Goal: Task Accomplishment & Management: Manage account settings

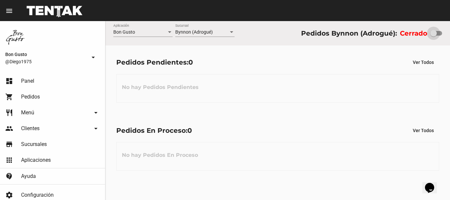
click at [436, 33] on div at bounding box center [433, 33] width 7 height 7
click at [433, 36] on input "checkbox" at bounding box center [433, 36] width 0 height 0
checkbox input "true"
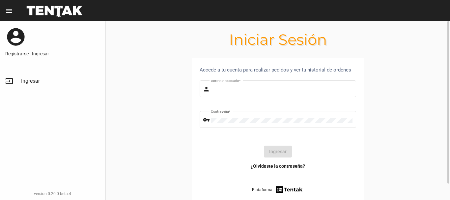
type input "diego1975"
click at [280, 154] on button "Ingresar" at bounding box center [278, 152] width 28 height 12
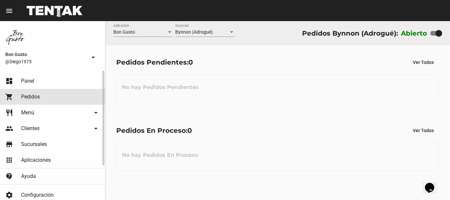
click at [33, 95] on span "Pedidos" at bounding box center [30, 97] width 19 height 7
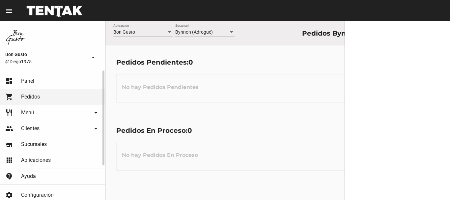
click at [32, 82] on span "Panel" at bounding box center [27, 81] width 13 height 7
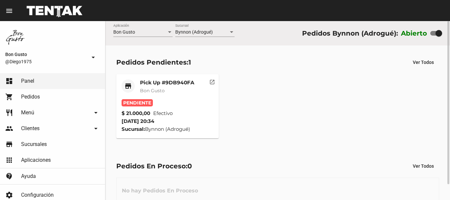
scroll to position [17, 0]
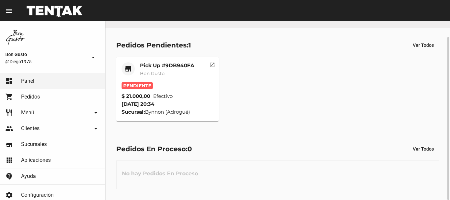
click at [212, 67] on mat-icon "open_in_new" at bounding box center [212, 64] width 6 height 6
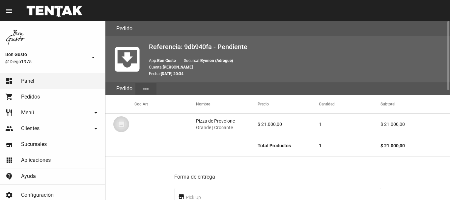
scroll to position [282, 0]
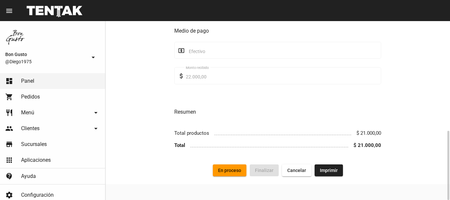
click at [221, 167] on button "En proceso" at bounding box center [230, 170] width 34 height 12
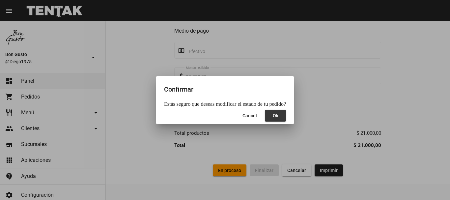
click at [281, 112] on button "Ok" at bounding box center [275, 116] width 21 height 12
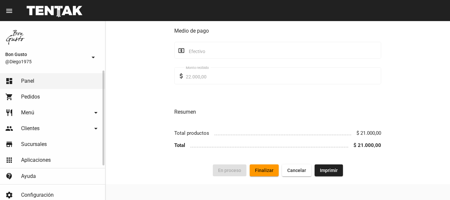
click at [29, 96] on span "Pedidos" at bounding box center [30, 97] width 19 height 7
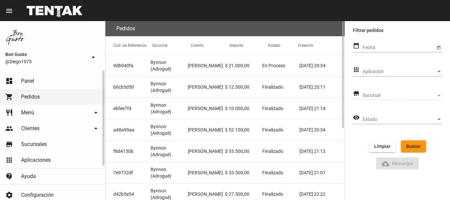
click at [32, 83] on span "Panel" at bounding box center [27, 81] width 13 height 7
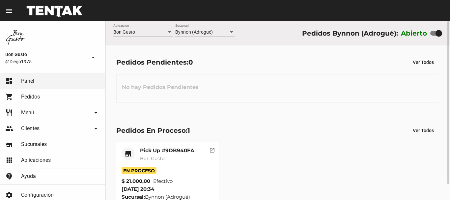
scroll to position [17, 0]
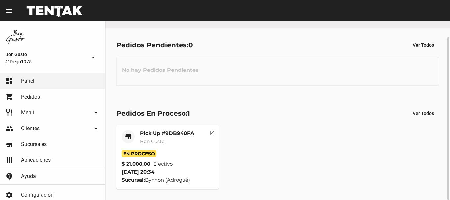
click at [211, 131] on mat-icon "open_in_new" at bounding box center [212, 132] width 6 height 6
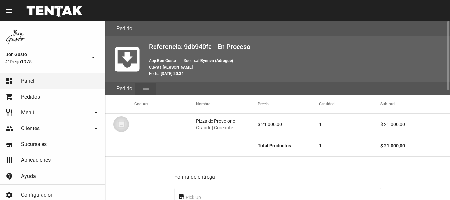
scroll to position [282, 0]
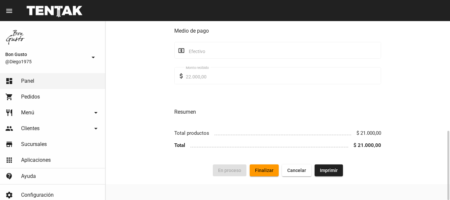
click at [263, 168] on span "Finalizar" at bounding box center [264, 170] width 18 height 5
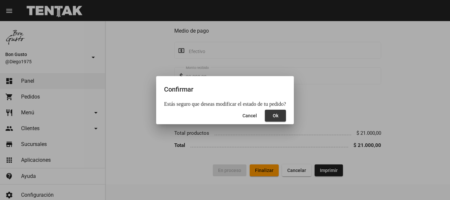
click at [273, 114] on span "Ok" at bounding box center [276, 115] width 6 height 5
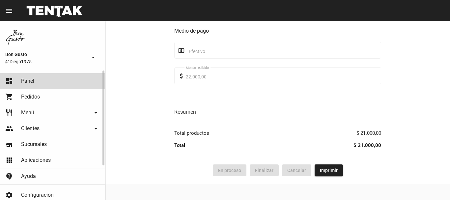
click at [44, 78] on link "dashboard Panel" at bounding box center [52, 81] width 105 height 16
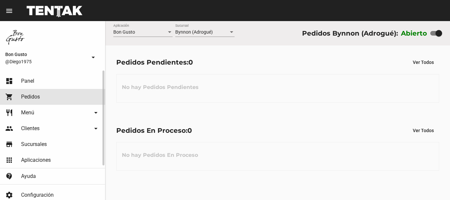
click at [22, 95] on span "Pedidos" at bounding box center [30, 97] width 19 height 7
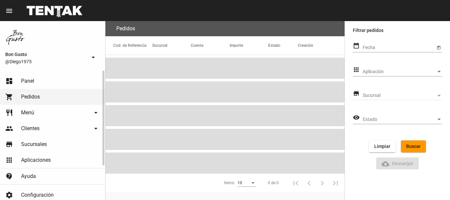
click at [27, 80] on span "Panel" at bounding box center [27, 81] width 13 height 7
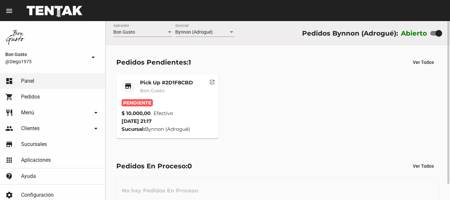
click at [213, 83] on mat-icon "open_in_new" at bounding box center [212, 81] width 6 height 6
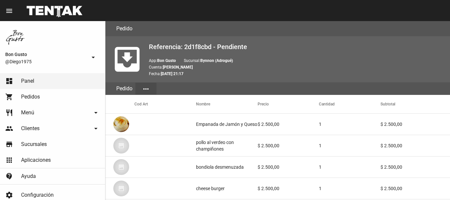
scroll to position [347, 0]
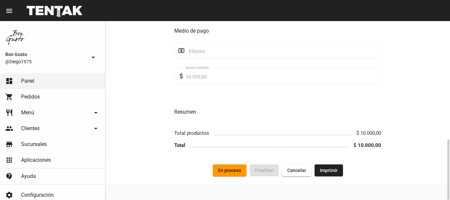
click at [231, 165] on button "En proceso" at bounding box center [230, 170] width 34 height 12
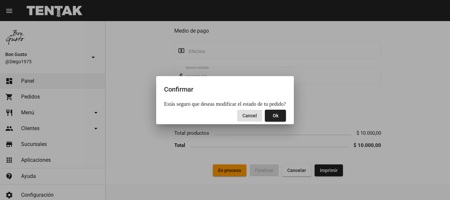
click at [277, 115] on button "Ok" at bounding box center [275, 116] width 21 height 12
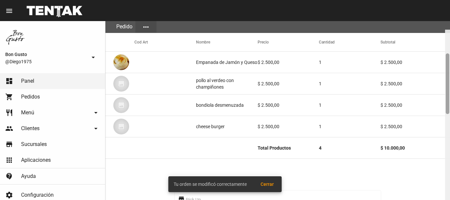
scroll to position [72, 0]
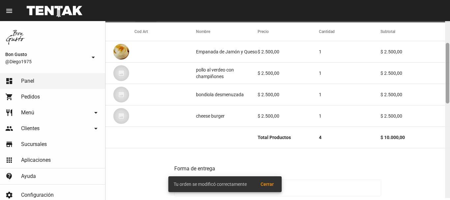
drag, startPoint x: 446, startPoint y: 65, endPoint x: 449, endPoint y: 90, distance: 24.9
click at [449, 90] on div at bounding box center [447, 108] width 5 height 179
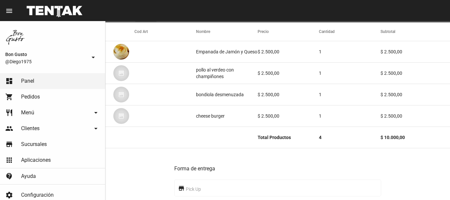
scroll to position [251, 0]
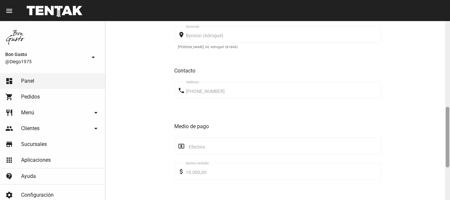
drag, startPoint x: 449, startPoint y: 74, endPoint x: 449, endPoint y: 118, distance: 43.5
click at [449, 118] on div at bounding box center [447, 110] width 5 height 179
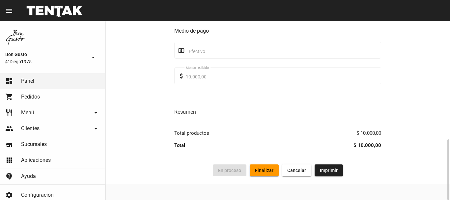
scroll to position [0, 0]
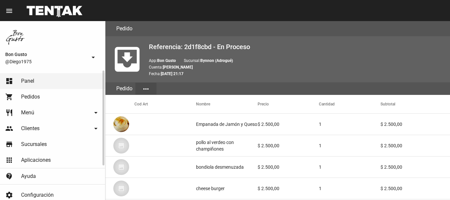
click at [86, 84] on link "dashboard Panel" at bounding box center [52, 81] width 105 height 16
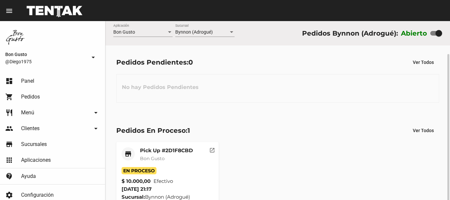
scroll to position [17, 0]
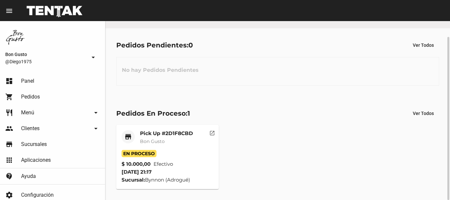
click at [213, 133] on mat-icon "open_in_new" at bounding box center [212, 132] width 6 height 6
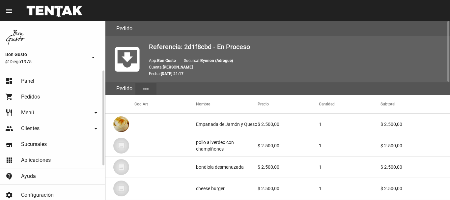
click at [53, 81] on link "dashboard Panel" at bounding box center [52, 81] width 105 height 16
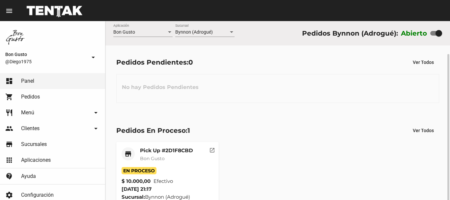
scroll to position [17, 0]
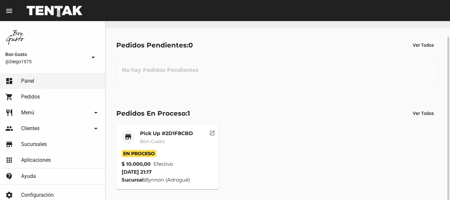
click at [193, 69] on h3 "No hay Pedidos Pendientes" at bounding box center [160, 70] width 87 height 20
click at [213, 133] on mat-icon "open_in_new" at bounding box center [212, 132] width 6 height 6
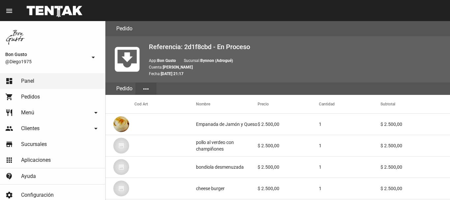
scroll to position [347, 0]
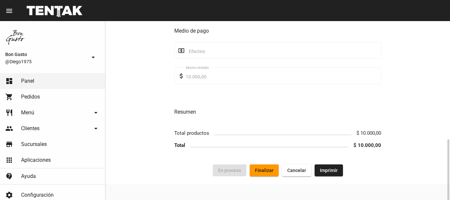
click at [263, 170] on span "Finalizar" at bounding box center [264, 170] width 18 height 5
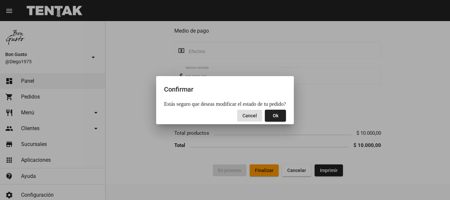
click at [280, 116] on button "Ok" at bounding box center [275, 116] width 21 height 12
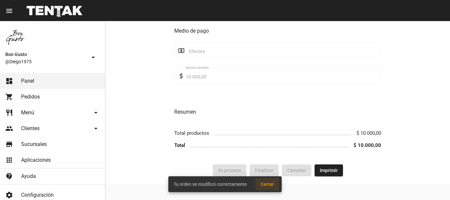
click at [267, 183] on span "Cerrar" at bounding box center [266, 183] width 13 height 5
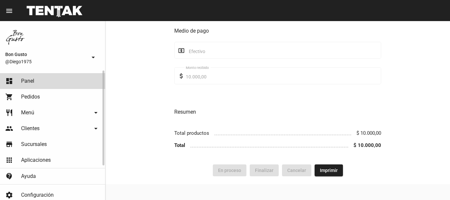
click at [47, 73] on link "dashboard Panel" at bounding box center [52, 81] width 105 height 16
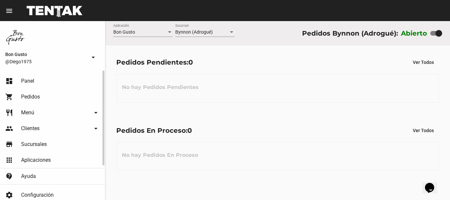
click at [35, 94] on span "Pedidos" at bounding box center [30, 97] width 19 height 7
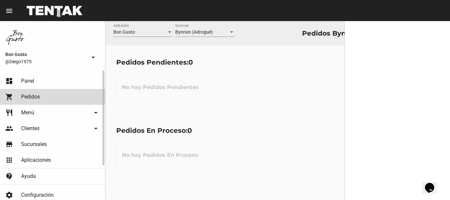
click at [37, 82] on link "dashboard Panel" at bounding box center [52, 81] width 105 height 16
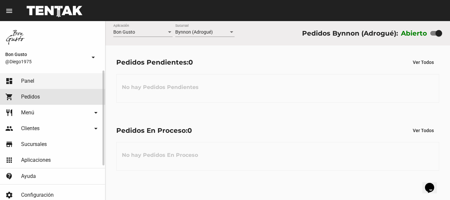
click at [40, 95] on link "shopping_cart Pedidos" at bounding box center [52, 97] width 105 height 16
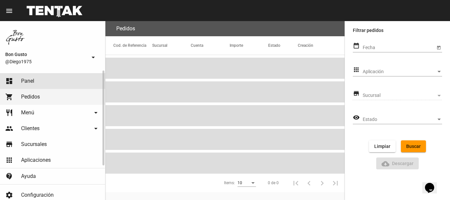
click at [40, 79] on link "dashboard Panel" at bounding box center [52, 81] width 105 height 16
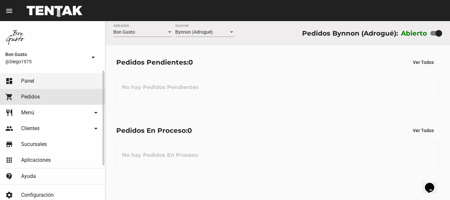
click at [31, 96] on span "Pedidos" at bounding box center [30, 97] width 19 height 7
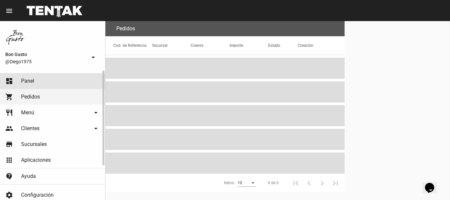
click at [37, 79] on link "dashboard Panel" at bounding box center [52, 81] width 105 height 16
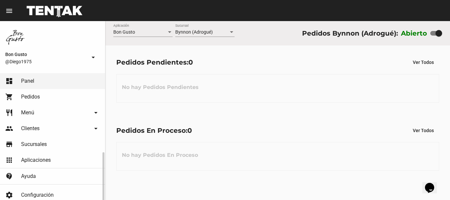
scroll to position [47, 0]
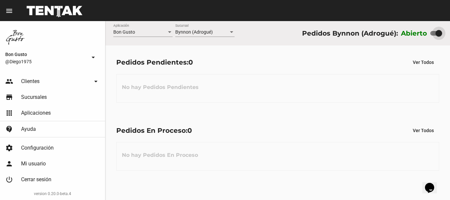
click at [441, 31] on div at bounding box center [438, 33] width 7 height 7
click at [433, 36] on input "checkbox" at bounding box center [433, 36] width 0 height 0
checkbox input "false"
